Goal: Entertainment & Leisure: Consume media (video, audio)

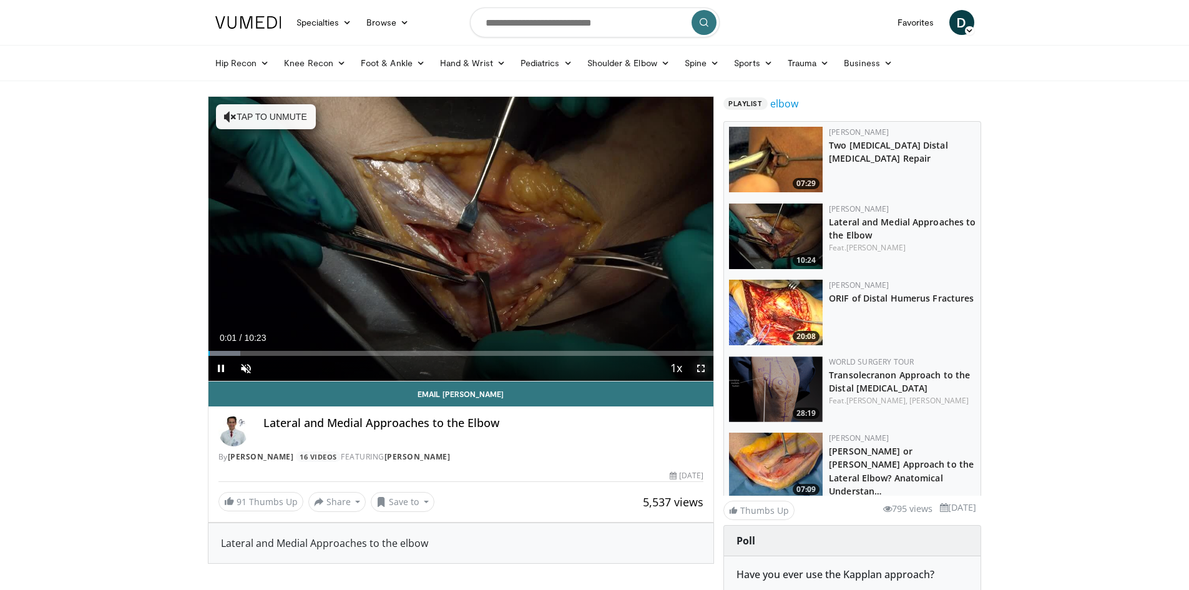
click at [700, 364] on span "Video Player" at bounding box center [700, 368] width 25 height 25
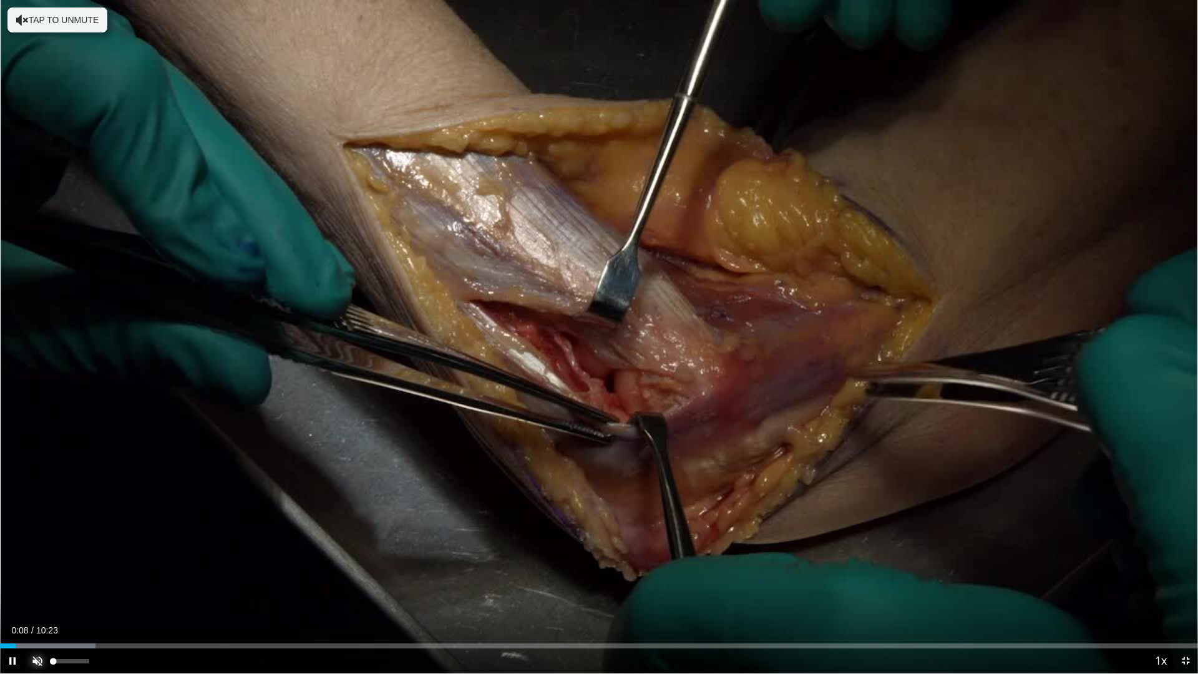
click at [36, 589] on span "Video Player" at bounding box center [37, 660] width 25 height 25
click at [232, 589] on div "Progress Bar" at bounding box center [232, 645] width 1 height 5
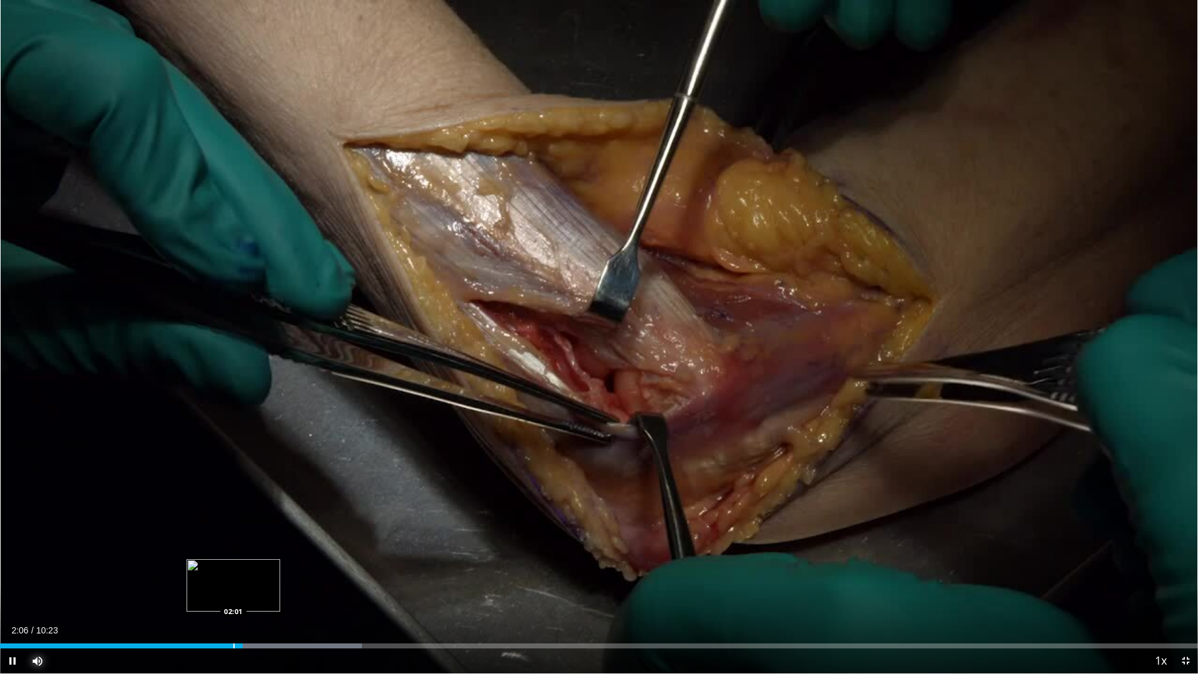
click at [233, 589] on div "02:06" at bounding box center [121, 645] width 243 height 5
click at [385, 589] on div "Loaded : 39.78% 03:03 03:19" at bounding box center [599, 645] width 1198 height 5
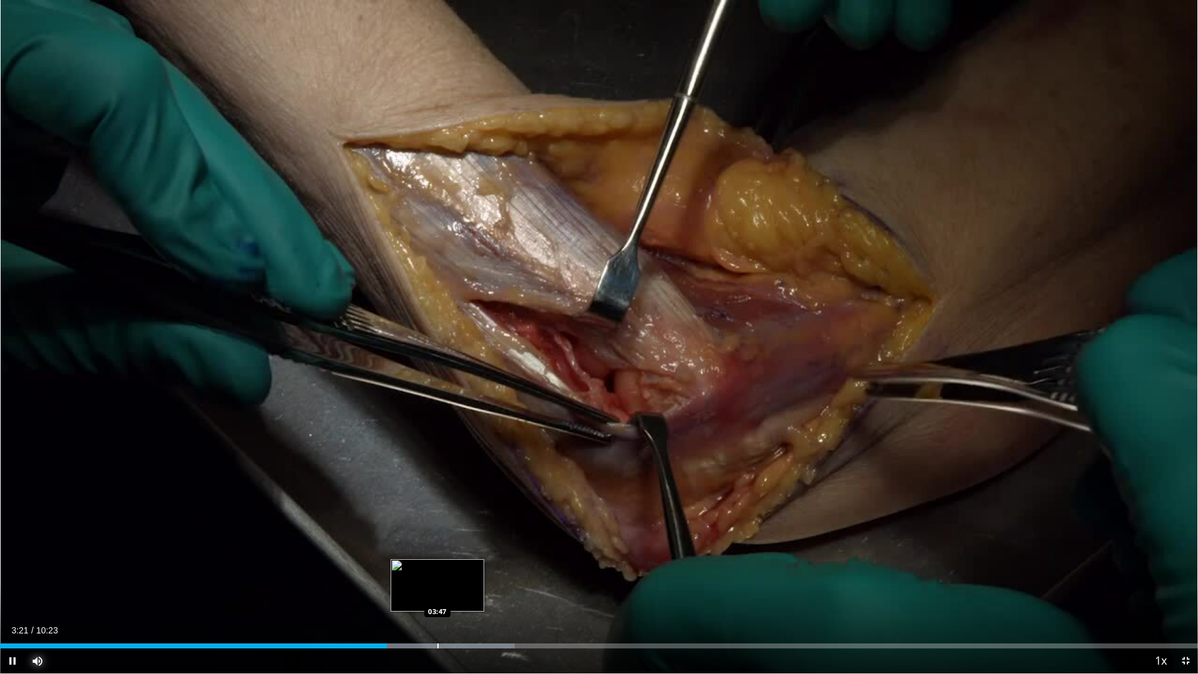
click at [438, 589] on div "Progress Bar" at bounding box center [438, 645] width 1 height 5
click at [429, 589] on div "Loaded : 47.74% 03:42 03:42" at bounding box center [599, 643] width 1198 height 12
click at [416, 589] on div "Loaded : 47.74% 03:44 03:36" at bounding box center [599, 643] width 1198 height 12
